Goal: Transaction & Acquisition: Purchase product/service

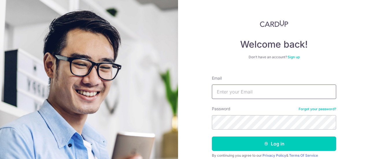
click at [227, 93] on input "Email" at bounding box center [274, 92] width 124 height 14
click at [245, 94] on input "Email" at bounding box center [274, 92] width 124 height 14
click at [276, 95] on input "Email" at bounding box center [274, 92] width 124 height 14
type input "[EMAIL_ADDRESS][DOMAIN_NAME]"
click at [212, 137] on button "Log in" at bounding box center [274, 144] width 124 height 14
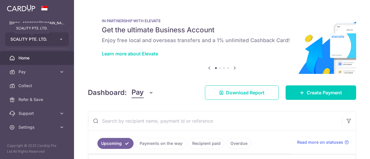
drag, startPoint x: 0, startPoint y: 0, endPoint x: 50, endPoint y: 41, distance: 64.7
click at [50, 41] on span "SCALITY PTE. LTD." at bounding box center [31, 39] width 43 height 6
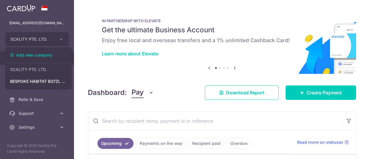
click at [125, 71] on img at bounding box center [222, 41] width 268 height 65
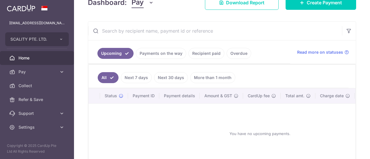
scroll to position [91, 0]
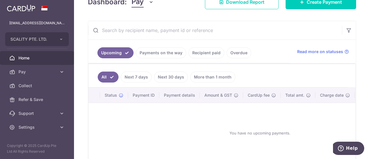
click at [155, 54] on link "Payments on the way" at bounding box center [161, 52] width 50 height 11
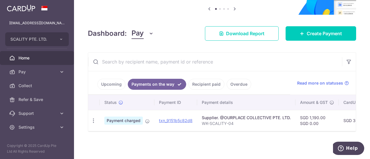
scroll to position [61, 0]
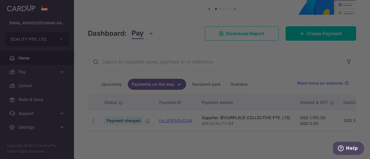
click at [258, 98] on div at bounding box center [187, 80] width 374 height 161
click at [259, 74] on div at bounding box center [187, 80] width 374 height 161
click at [254, 86] on div at bounding box center [187, 80] width 374 height 161
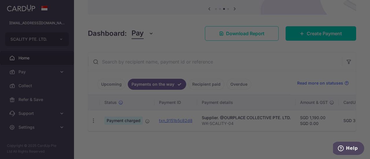
click at [249, 70] on div at bounding box center [187, 80] width 374 height 161
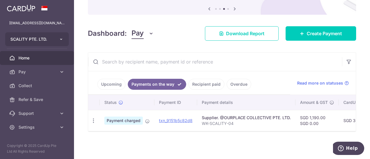
click at [47, 44] on button "SCALITY PTE. LTD." at bounding box center [37, 39] width 64 height 14
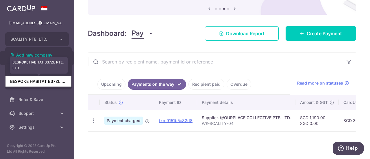
click at [51, 83] on link "BESPOKE HABITAT B37ZL PTE. LTD." at bounding box center [38, 81] width 66 height 10
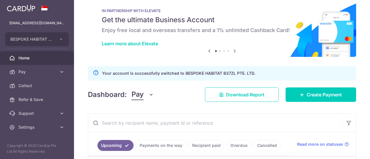
scroll to position [0, 0]
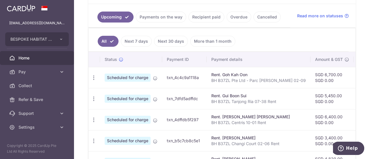
click at [162, 14] on link "Payments on the way" at bounding box center [161, 17] width 50 height 11
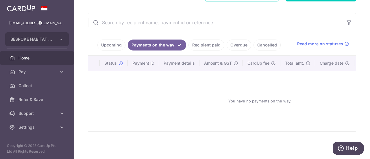
click at [202, 44] on link "Recipient paid" at bounding box center [206, 45] width 36 height 11
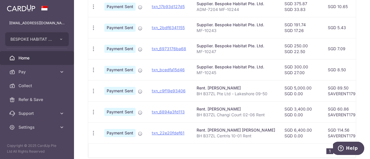
scroll to position [249, 0]
click at [217, 114] on p "BH B37ZL Changi Court 02-06 Rent" at bounding box center [236, 115] width 79 height 6
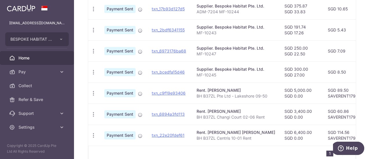
scroll to position [276, 0]
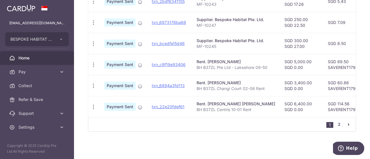
drag, startPoint x: 342, startPoint y: 122, endPoint x: 338, endPoint y: 124, distance: 3.8
click at [338, 124] on ul "1 2" at bounding box center [340, 124] width 29 height 7
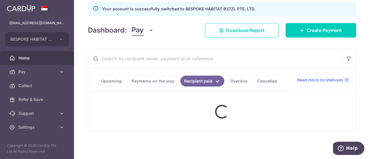
scroll to position [73, 0]
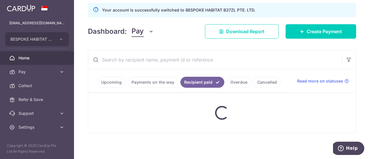
click at [338, 124] on div at bounding box center [222, 113] width 268 height 40
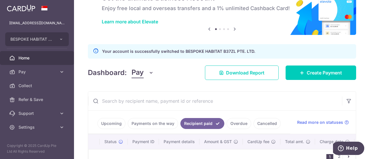
scroll to position [66, 0]
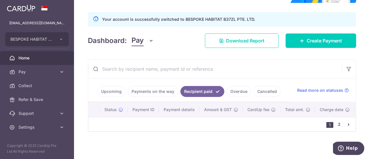
click at [336, 127] on link "2" at bounding box center [339, 124] width 7 height 7
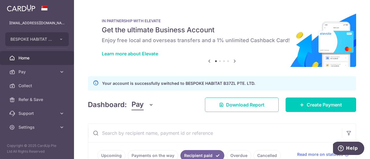
scroll to position [58, 0]
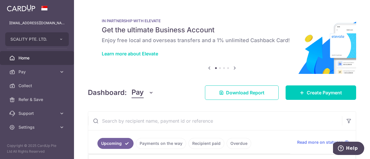
scroll to position [75, 0]
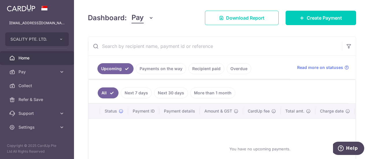
click at [168, 70] on link "Payments on the way" at bounding box center [161, 68] width 50 height 11
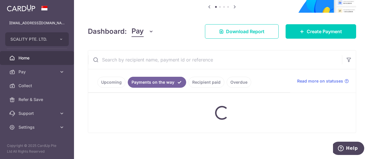
scroll to position [61, 0]
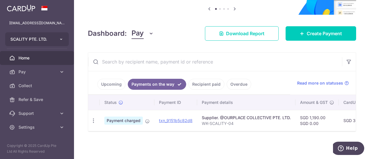
click at [59, 42] on button "SCALITY PTE. LTD." at bounding box center [37, 39] width 64 height 14
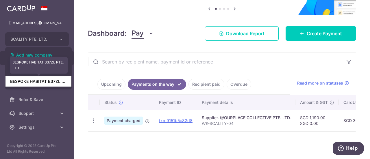
click at [54, 84] on link "BESPOKE HABITAT B37ZL PTE. LTD." at bounding box center [38, 81] width 66 height 10
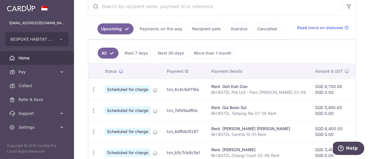
scroll to position [149, 0]
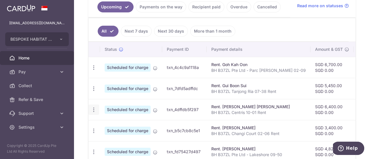
click at [95, 108] on icon "button" at bounding box center [94, 110] width 6 height 6
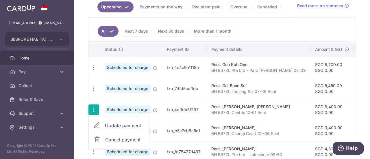
click at [112, 124] on span "Update payment" at bounding box center [124, 125] width 39 height 7
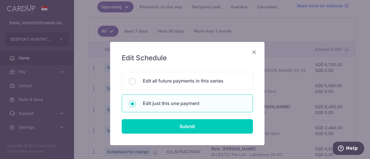
click at [161, 104] on p "Edit just this one payment" at bounding box center [194, 103] width 103 height 7
click at [136, 104] on input "Edit just this one payment" at bounding box center [132, 104] width 7 height 7
radio input "true"
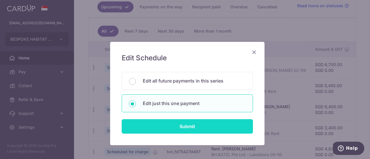
click at [178, 126] on input "Submit" at bounding box center [187, 126] width 131 height 14
radio input "true"
type input "6,400.00"
type input "0.00"
type input "15/10/2025"
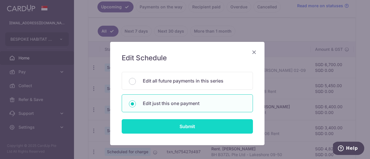
type input "BH B37ZL Centris 10-01 Rent"
type input "SAVERENT179"
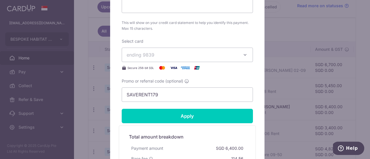
scroll to position [276, 0]
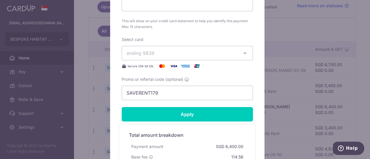
click at [183, 56] on button "ending 9839" at bounding box center [187, 53] width 131 height 14
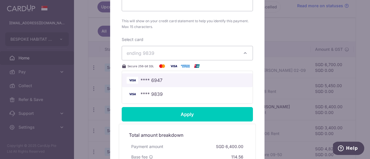
click at [181, 83] on span "**** 6947" at bounding box center [187, 80] width 121 height 7
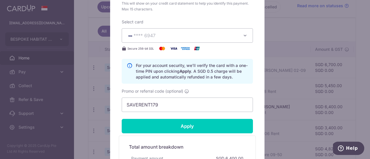
scroll to position [294, 0]
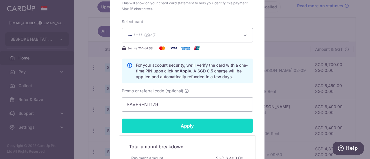
click at [186, 121] on input "Apply" at bounding box center [187, 126] width 131 height 14
type input "Successfully Applied"
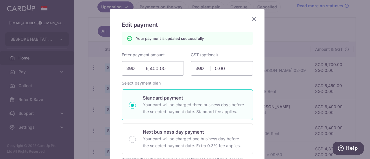
scroll to position [33, 0]
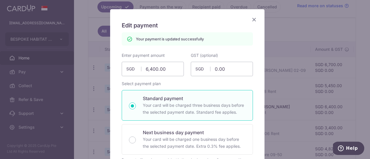
click at [251, 19] on icon "Close" at bounding box center [254, 19] width 7 height 7
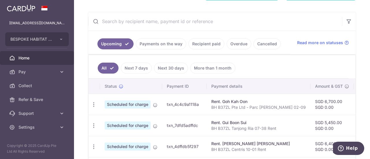
scroll to position [99, 0]
click at [167, 48] on link "Payments on the way" at bounding box center [161, 44] width 50 height 11
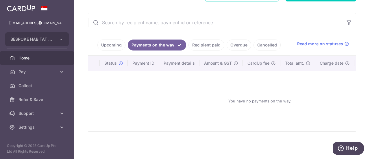
click at [201, 45] on link "Recipient paid" at bounding box center [206, 45] width 36 height 11
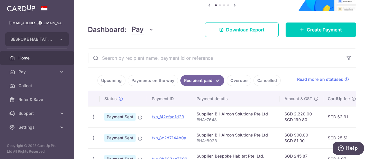
scroll to position [51, 0]
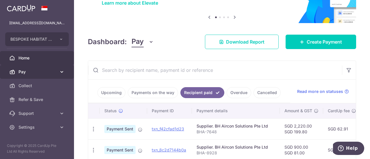
click at [49, 73] on span "Pay" at bounding box center [38, 72] width 38 height 6
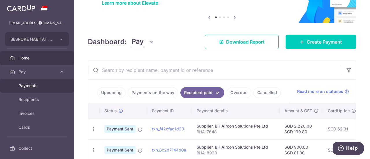
click at [49, 85] on span "Payments" at bounding box center [38, 86] width 38 height 6
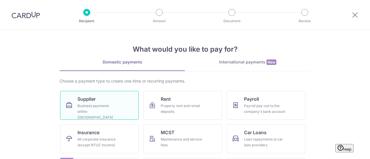
scroll to position [32, 0]
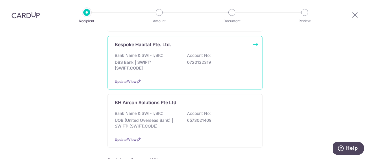
scroll to position [150, 0]
click at [164, 117] on p "UOB (United Overseas Bank) | SWIFT: UOVBSGSGXXX" at bounding box center [147, 123] width 65 height 12
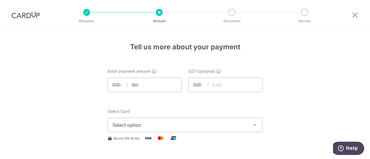
type input "180.00"
click at [223, 88] on input "text" at bounding box center [225, 85] width 74 height 14
type input "16.20"
click at [197, 126] on span "Select option" at bounding box center [179, 125] width 135 height 7
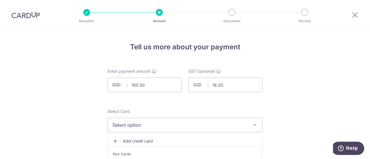
scroll to position [55, 0]
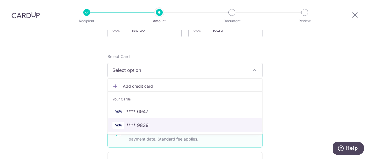
drag, startPoint x: 186, startPoint y: 127, endPoint x: 291, endPoint y: 102, distance: 107.4
click at [186, 127] on span "**** 9839" at bounding box center [184, 125] width 145 height 7
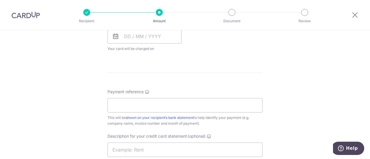
scroll to position [277, 0]
click at [197, 108] on input "Payment reference" at bounding box center [185, 105] width 155 height 14
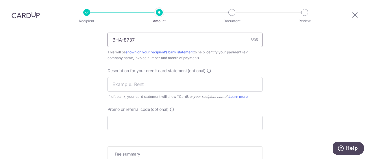
scroll to position [371, 0]
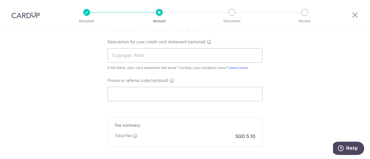
type input "BHA-8737"
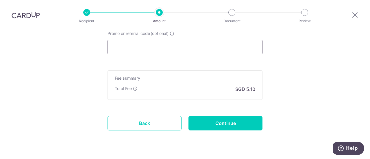
scroll to position [418, 0]
click at [191, 52] on input "Promo or referral code (optional)" at bounding box center [185, 47] width 155 height 14
paste input "GSTBIZ195"
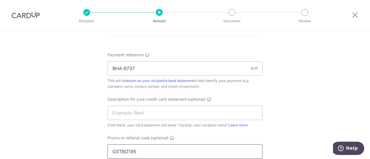
scroll to position [312, 0]
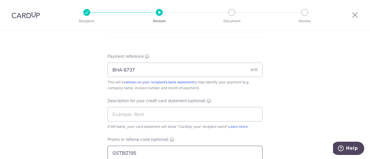
type input "GSTBIZ195"
click at [158, 117] on input "text" at bounding box center [185, 114] width 155 height 14
drag, startPoint x: 134, startPoint y: 69, endPoint x: 76, endPoint y: 76, distance: 58.5
click at [76, 76] on div "Tell us more about your payment Enter payment amount SGD 180.00 180.00 GST (opt…" at bounding box center [185, 12] width 370 height 588
click at [127, 117] on input "text" at bounding box center [185, 114] width 155 height 14
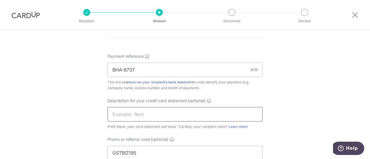
paste input "BHA-8737"
click at [123, 115] on input "BHA-8737" at bounding box center [185, 114] width 155 height 14
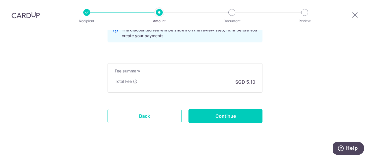
scroll to position [455, 0]
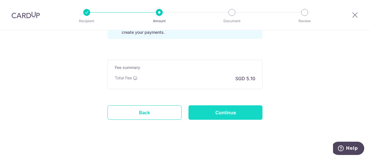
type input "BHA 8737"
click at [213, 110] on input "Continue" at bounding box center [225, 113] width 74 height 14
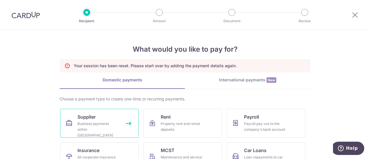
click at [94, 119] on span "Supplier" at bounding box center [86, 117] width 18 height 7
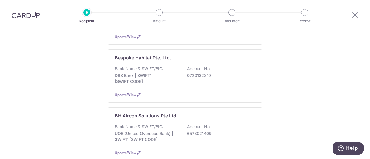
scroll to position [137, 0]
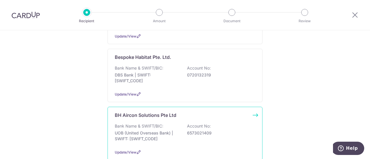
click at [138, 112] on div "BH Aircon Solutions Pte Ltd Bank Name & SWIFT/BIC: UOB (United Overseas Bank) |…" at bounding box center [185, 133] width 155 height 53
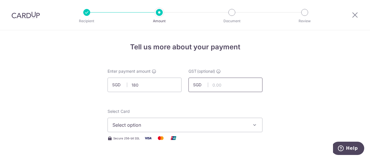
type input "180.00"
click at [259, 80] on input "text" at bounding box center [225, 85] width 74 height 14
type input "16.20"
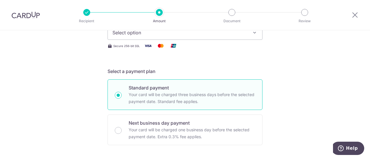
scroll to position [81, 0]
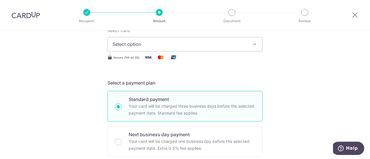
click at [238, 48] on button "Select option" at bounding box center [185, 44] width 155 height 14
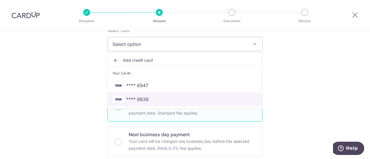
click at [213, 100] on span "**** 9839" at bounding box center [184, 99] width 145 height 7
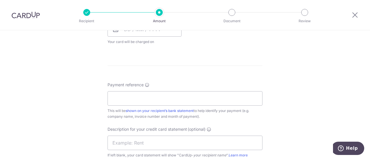
scroll to position [284, 0]
click at [215, 104] on input "Payment reference" at bounding box center [185, 98] width 155 height 14
paste input "BHA-8737"
type input "BHA-8737"
click at [190, 138] on input "text" at bounding box center [185, 142] width 155 height 14
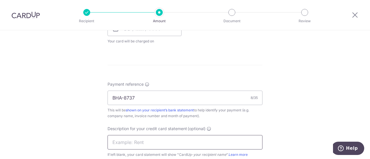
paste input "BHA-8737"
click at [122, 143] on input "BHA-8737" at bounding box center [185, 142] width 155 height 14
type input "BHA 8737"
click at [79, 137] on div "Tell us more about your payment Enter payment amount SGD 180.00 180.00 GST (opt…" at bounding box center [185, 27] width 370 height 562
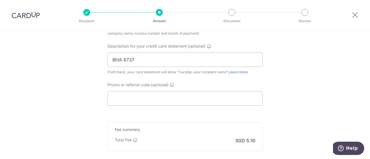
scroll to position [376, 0]
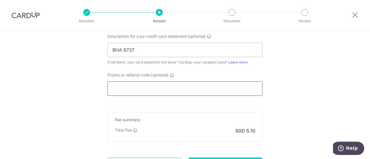
click at [147, 92] on input "Promo or referral code (optional)" at bounding box center [185, 89] width 155 height 14
click at [154, 84] on input "Promo or referral code (optional)" at bounding box center [185, 89] width 155 height 14
paste input "GSTBIZ195"
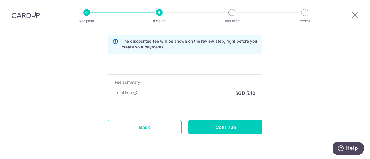
scroll to position [441, 0]
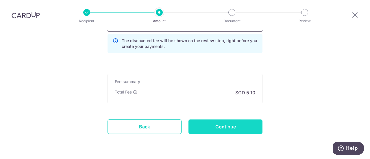
type input "GSTBIZ195"
click at [259, 127] on input "Continue" at bounding box center [225, 127] width 74 height 14
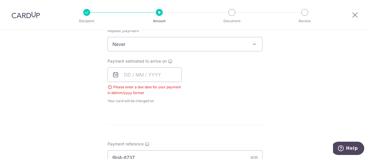
scroll to position [237, 0]
click at [147, 76] on input "text" at bounding box center [145, 76] width 74 height 14
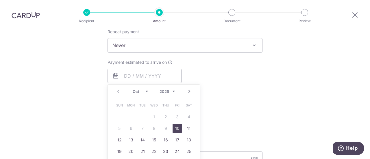
drag, startPoint x: 175, startPoint y: 126, endPoint x: 243, endPoint y: 106, distance: 70.8
click at [175, 126] on link "10" at bounding box center [177, 128] width 9 height 9
type input "10/10/2025"
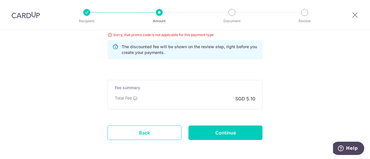
scroll to position [467, 0]
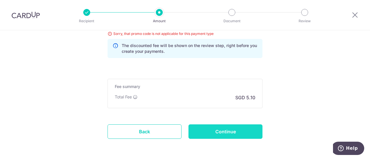
click at [236, 132] on input "Continue" at bounding box center [225, 132] width 74 height 14
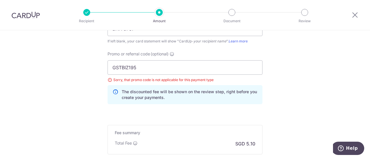
scroll to position [421, 0]
drag, startPoint x: 140, startPoint y: 71, endPoint x: 79, endPoint y: 78, distance: 61.1
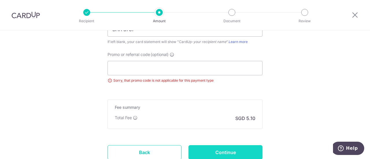
click at [250, 148] on input "Continue" at bounding box center [225, 152] width 74 height 14
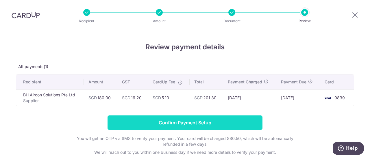
click at [229, 126] on input "Confirm Payment Setup" at bounding box center [185, 123] width 155 height 14
